Goal: Information Seeking & Learning: Check status

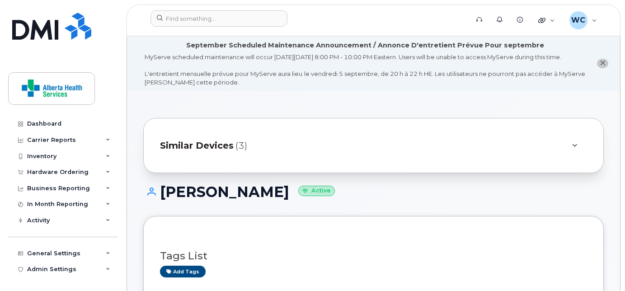
scroll to position [8, 0]
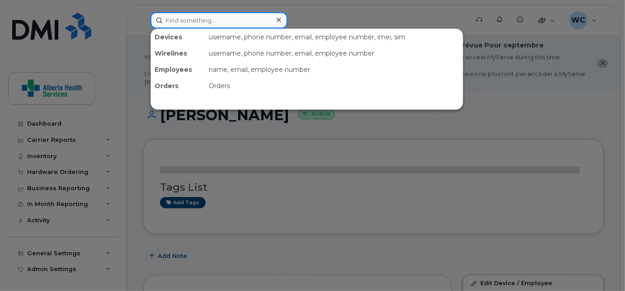
click at [227, 23] on input at bounding box center [218, 20] width 137 height 16
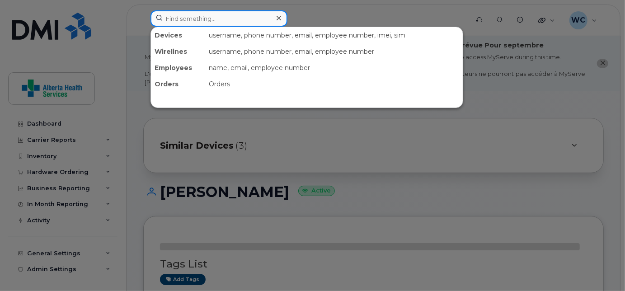
paste input "14033963999"
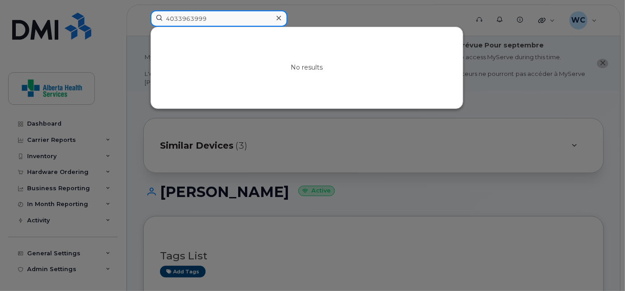
click at [227, 23] on input "4033963999" at bounding box center [218, 18] width 137 height 16
paste input "587985551"
type input "5879855519"
